Goal: Complete application form

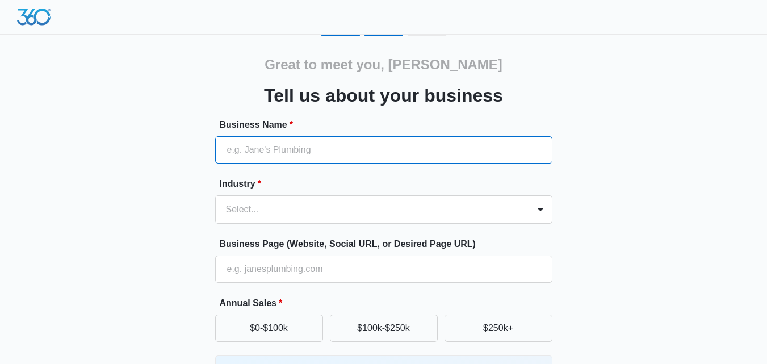
click at [334, 154] on input "Business Name *" at bounding box center [383, 149] width 337 height 27
type input "Deepchill Solutions Inc."
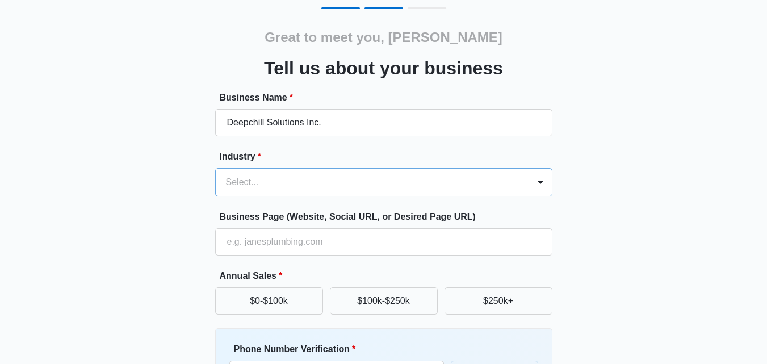
click at [313, 196] on div "Select..." at bounding box center [383, 182] width 337 height 28
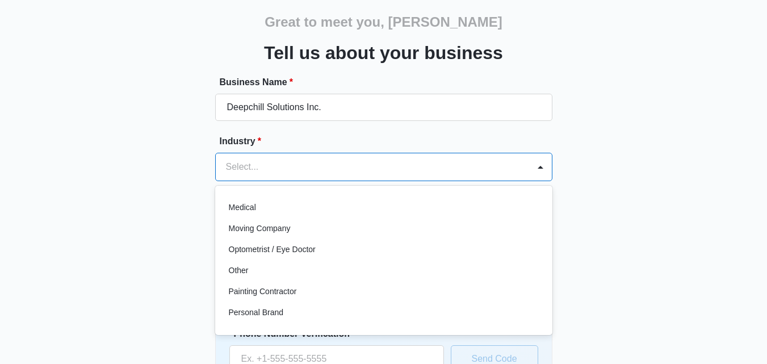
scroll to position [624, 0]
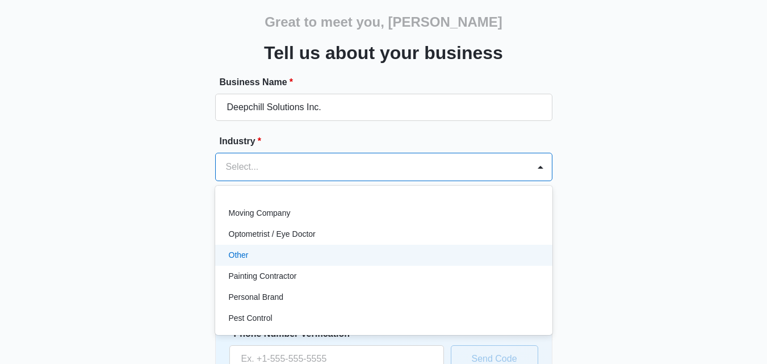
click at [270, 253] on div "Other" at bounding box center [383, 255] width 308 height 12
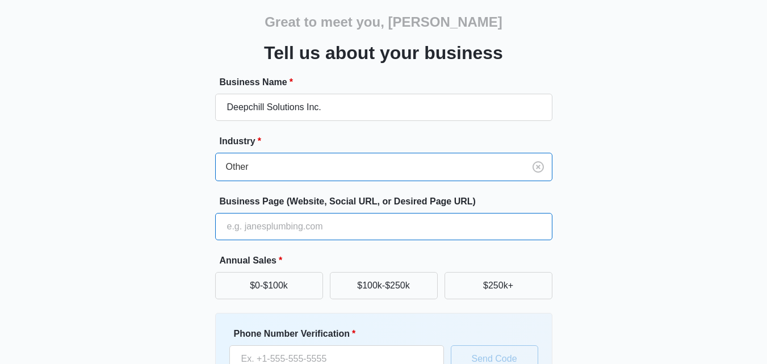
click at [294, 226] on input "Business Page (Website, Social URL, or Desired Page URL)" at bounding box center [383, 226] width 337 height 27
click at [272, 236] on input "Business Page (Website, Social URL, or Desired Page URL)" at bounding box center [383, 226] width 337 height 27
click at [523, 225] on input "Business Page (Website, Social URL, or Desired Page URL)" at bounding box center [383, 226] width 337 height 27
paste input "[URL][DOMAIN_NAME]"
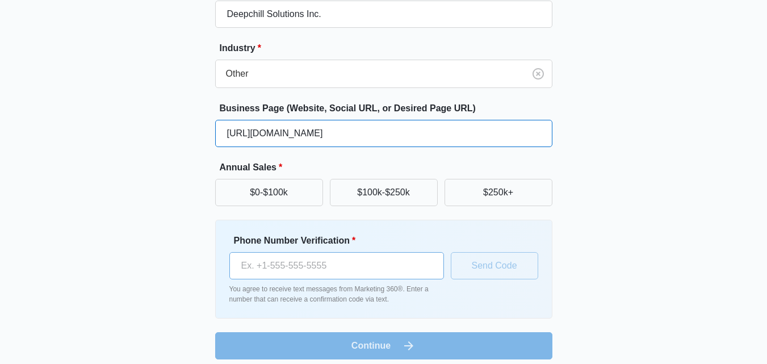
scroll to position [145, 0]
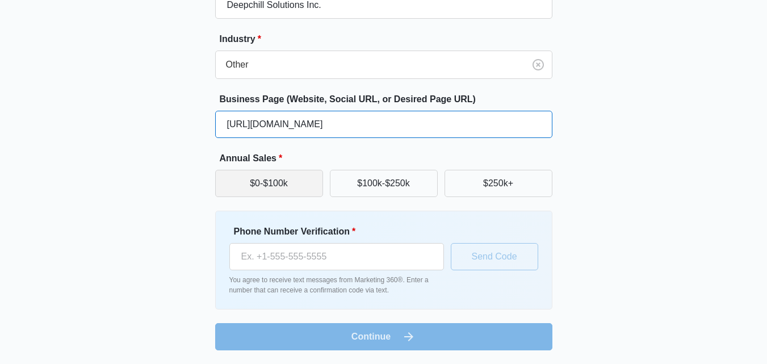
type input "[URL][DOMAIN_NAME]"
click at [280, 180] on button "$0-$100k" at bounding box center [269, 183] width 108 height 27
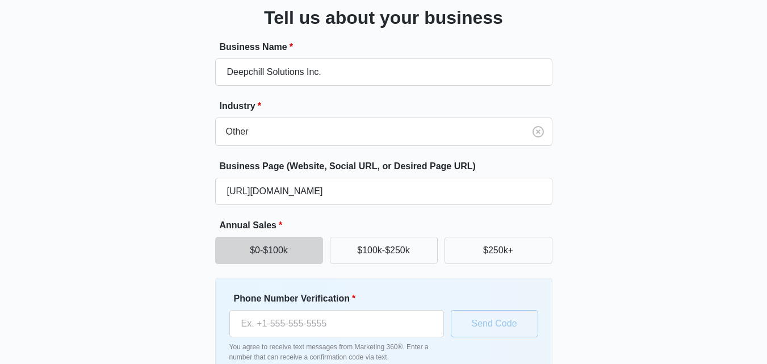
scroll to position [0, 0]
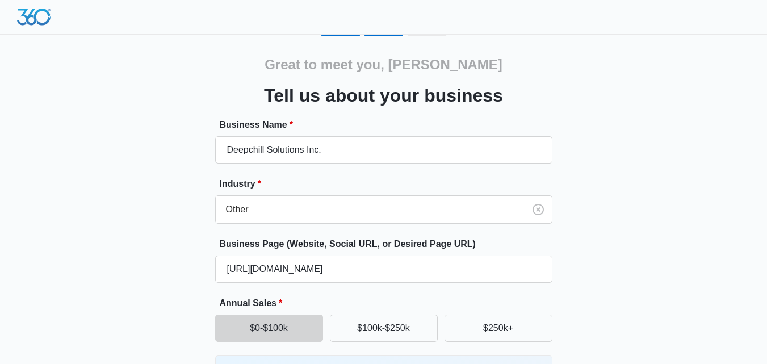
click at [31, 19] on img at bounding box center [34, 17] width 34 height 17
click at [41, 14] on img at bounding box center [34, 17] width 34 height 17
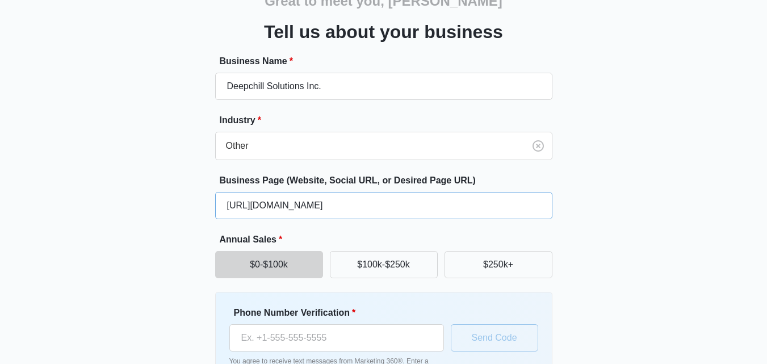
scroll to position [145, 0]
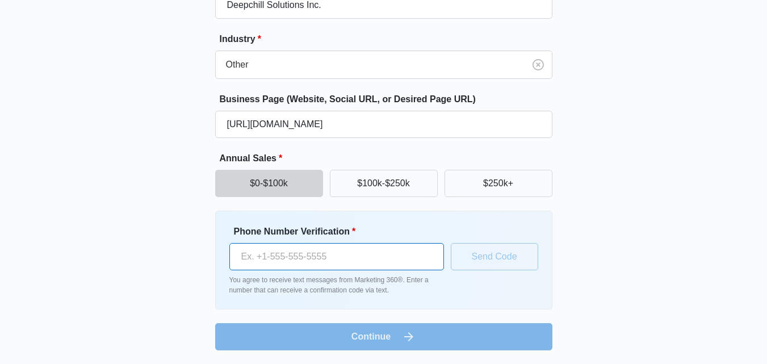
click at [326, 263] on input "Phone Number Verification *" at bounding box center [336, 256] width 215 height 27
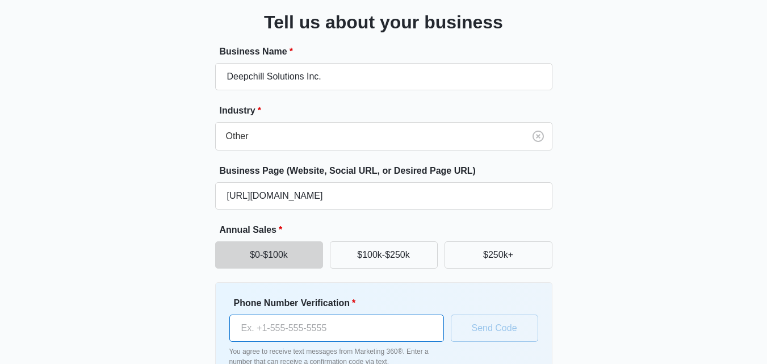
scroll to position [0, 0]
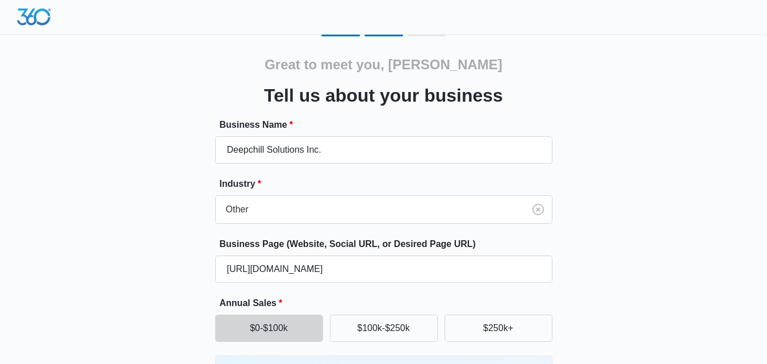
click at [123, 199] on div "Great to meet you, [PERSON_NAME] Tell us about your business Business Name * De…" at bounding box center [383, 265] width 681 height 460
drag, startPoint x: 432, startPoint y: 72, endPoint x: 72, endPoint y: 83, distance: 360.0
click at [413, 73] on h2 "Great to meet you, [PERSON_NAME]" at bounding box center [383, 64] width 238 height 20
click at [72, 31] on div at bounding box center [383, 17] width 767 height 35
click at [23, 17] on img at bounding box center [34, 17] width 34 height 17
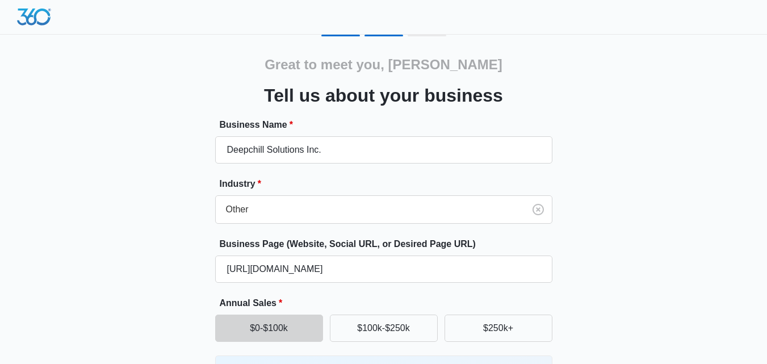
click at [23, 17] on img at bounding box center [34, 17] width 34 height 17
drag, startPoint x: 23, startPoint y: 17, endPoint x: 131, endPoint y: 36, distance: 109.5
click at [26, 17] on img at bounding box center [34, 17] width 34 height 17
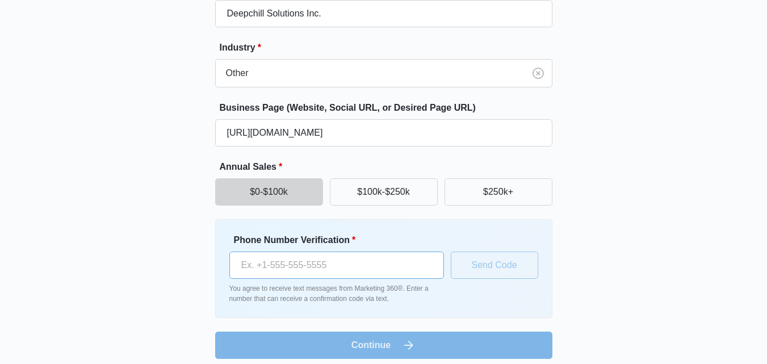
scroll to position [145, 0]
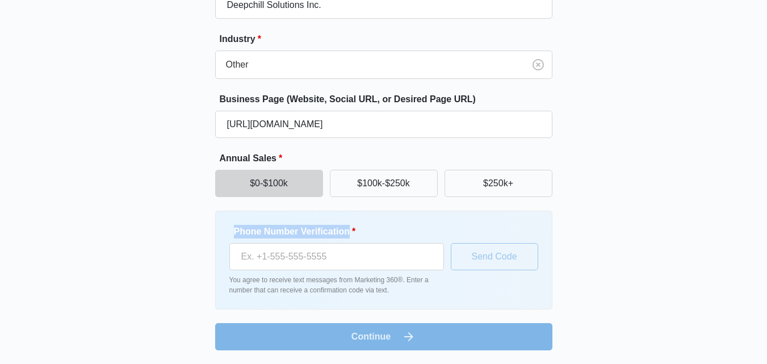
drag, startPoint x: 228, startPoint y: 230, endPoint x: 350, endPoint y: 232, distance: 122.0
click at [350, 232] on div "Phone Number Verification * You agree to receive text messages from Marketing 3…" at bounding box center [383, 260] width 337 height 99
copy label "Phone Number Verification"
